Goal: Share content

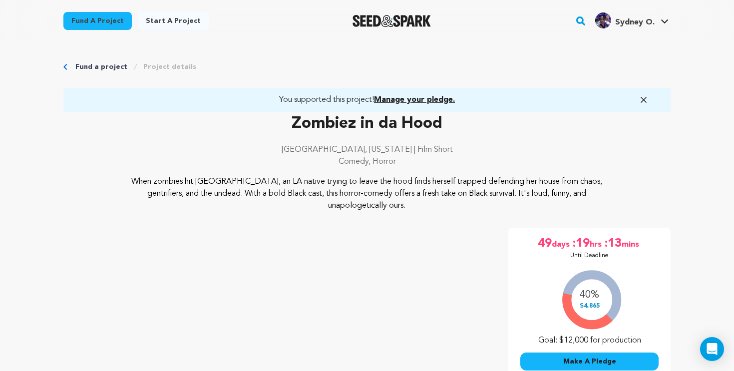
scroll to position [151, 0]
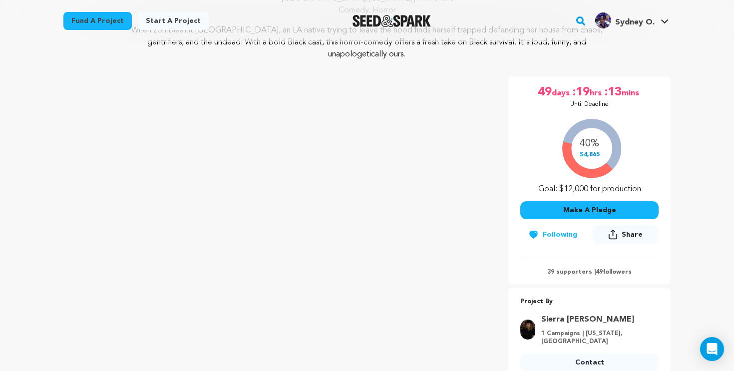
click at [645, 19] on span "Sydney O." at bounding box center [634, 22] width 39 height 8
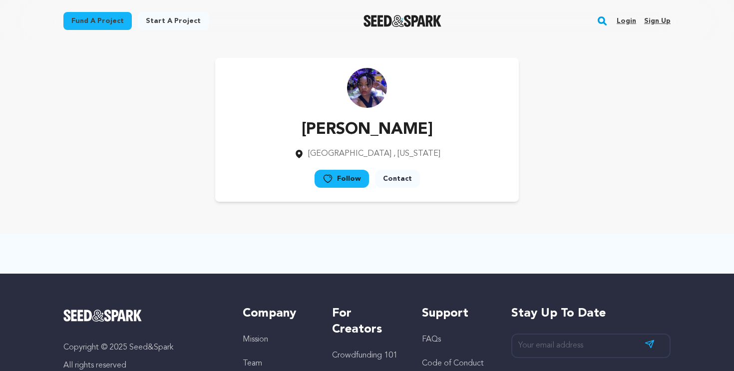
click at [619, 19] on link "Login" at bounding box center [626, 21] width 19 height 16
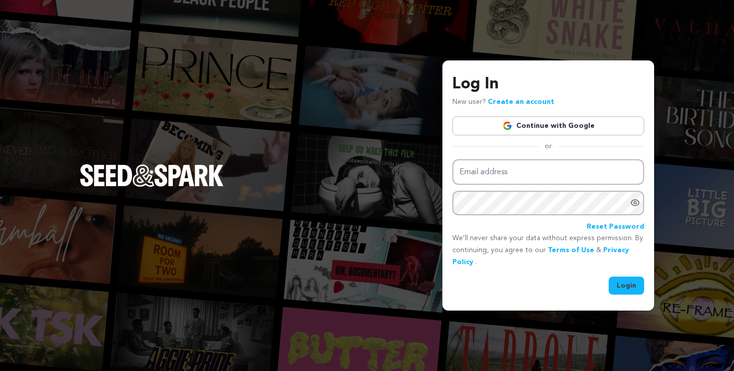
click at [606, 125] on link "Continue with Google" at bounding box center [548, 125] width 192 height 19
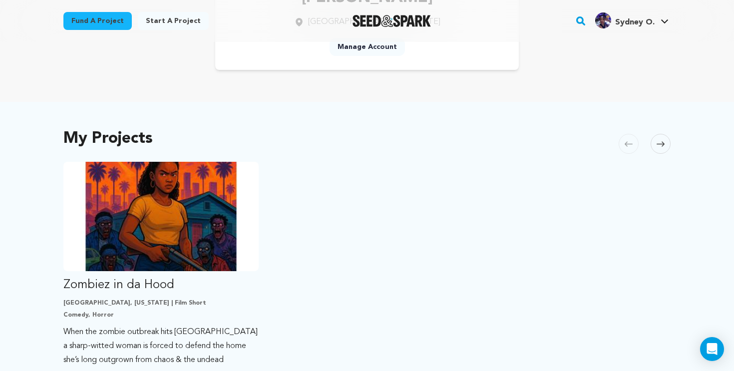
scroll to position [203, 0]
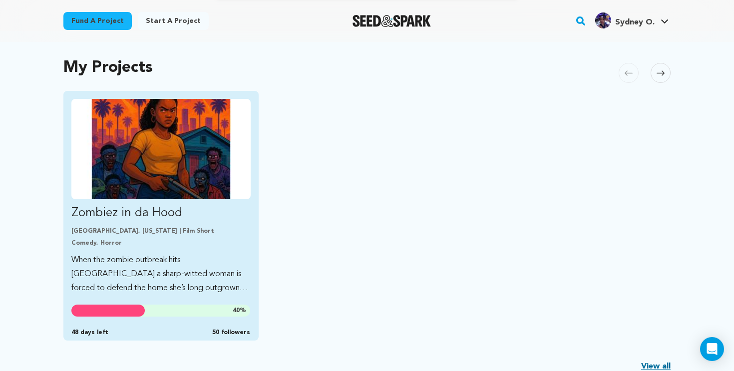
click at [192, 179] on img "Fund Zombiez in da Hood" at bounding box center [160, 149] width 179 height 100
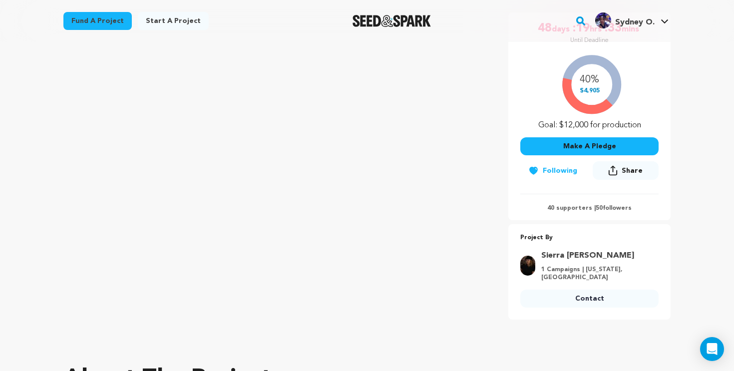
scroll to position [216, 0]
click at [628, 171] on span "Share" at bounding box center [632, 170] width 21 height 10
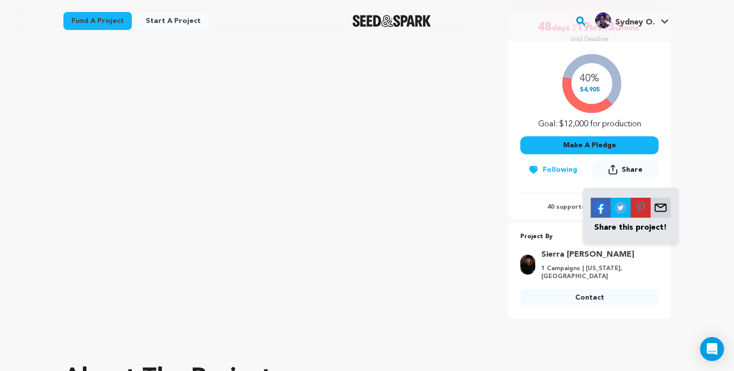
click at [661, 208] on img at bounding box center [661, 208] width 20 height 20
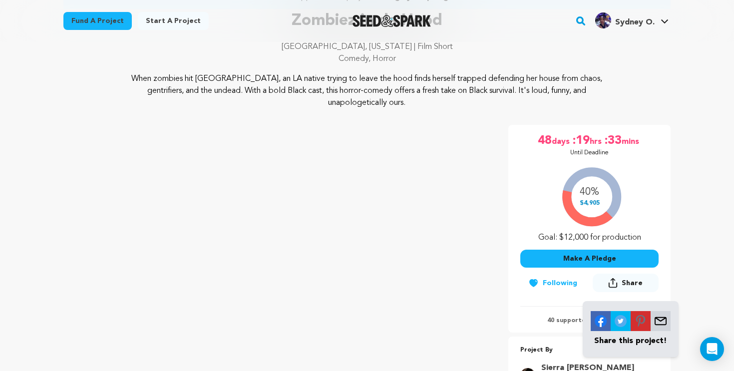
scroll to position [0, 0]
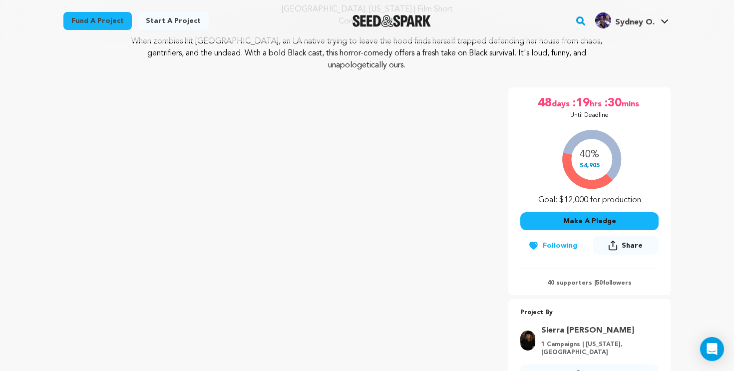
scroll to position [142, 0]
